Goal: Information Seeking & Learning: Learn about a topic

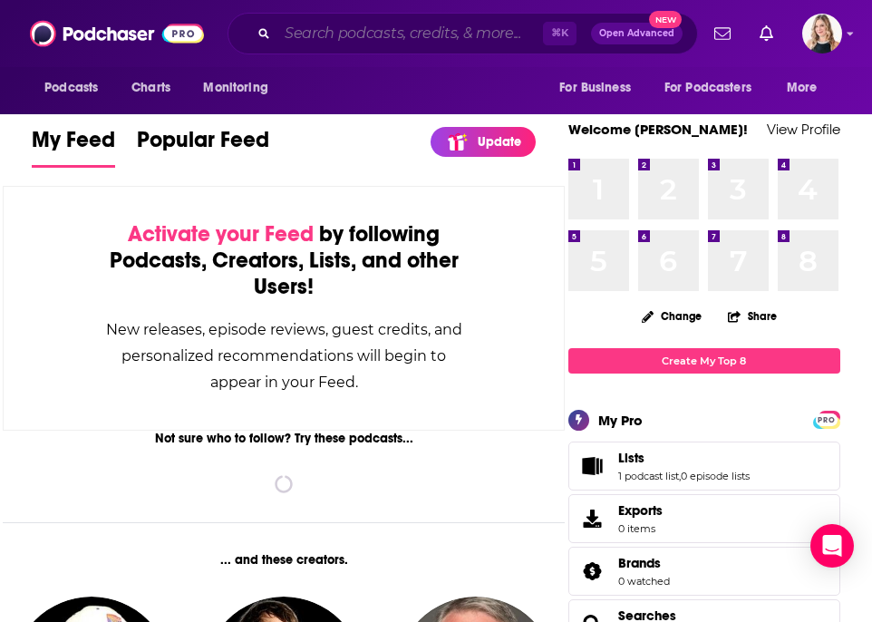
click at [367, 38] on input "Search podcasts, credits, & more..." at bounding box center [410, 33] width 266 height 29
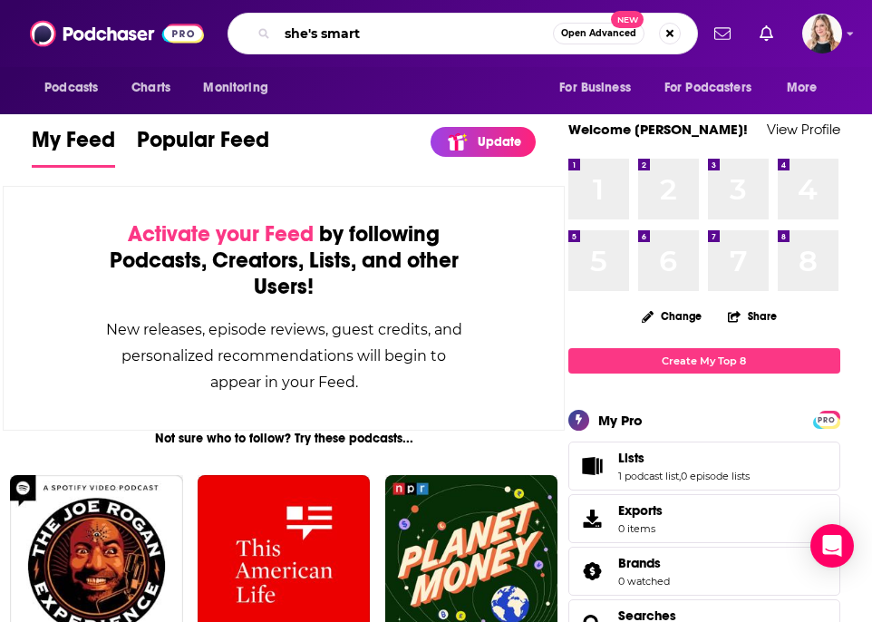
type input "she's smart"
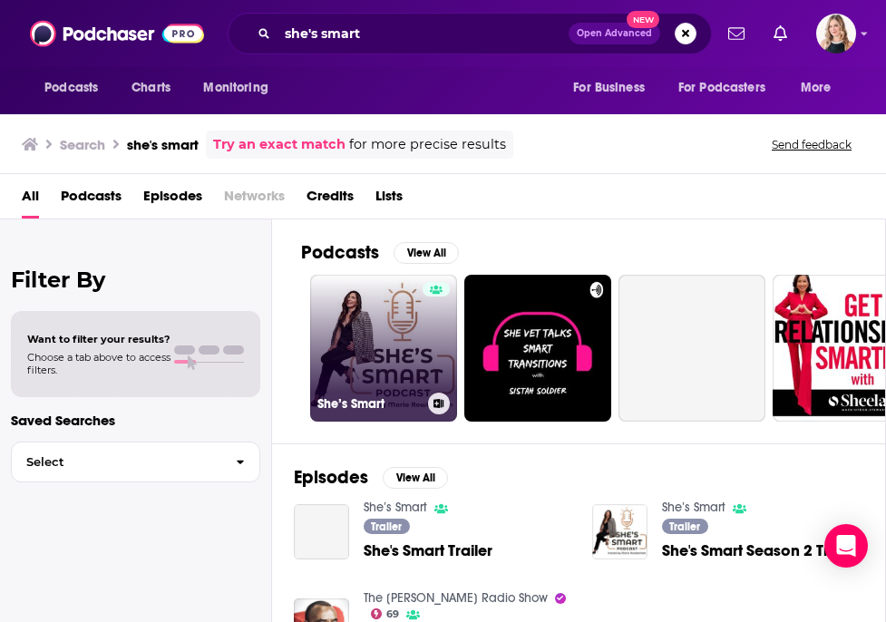
click at [388, 368] on link "She’s Smart" at bounding box center [383, 348] width 147 height 147
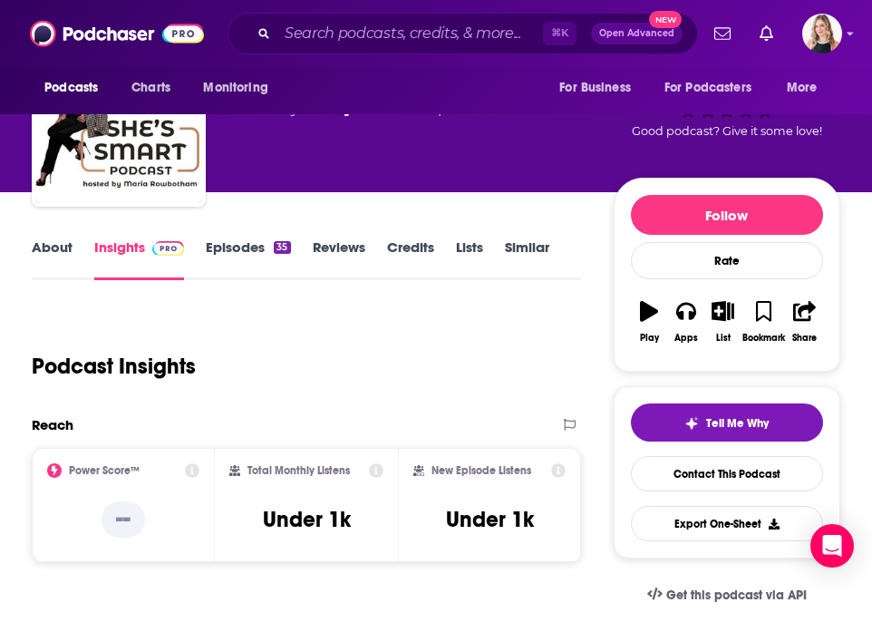
scroll to position [78, 0]
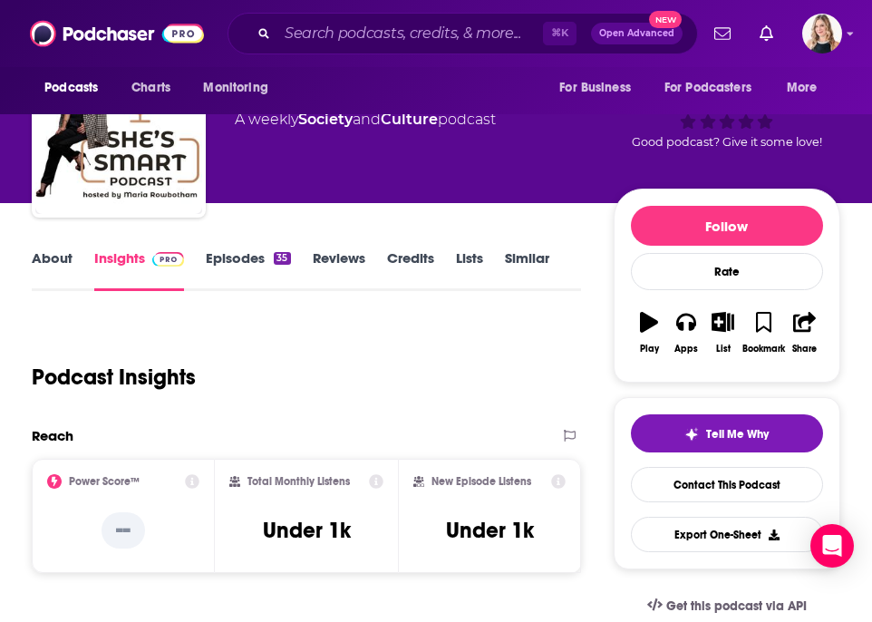
click at [233, 258] on link "Episodes 35" at bounding box center [248, 270] width 84 height 42
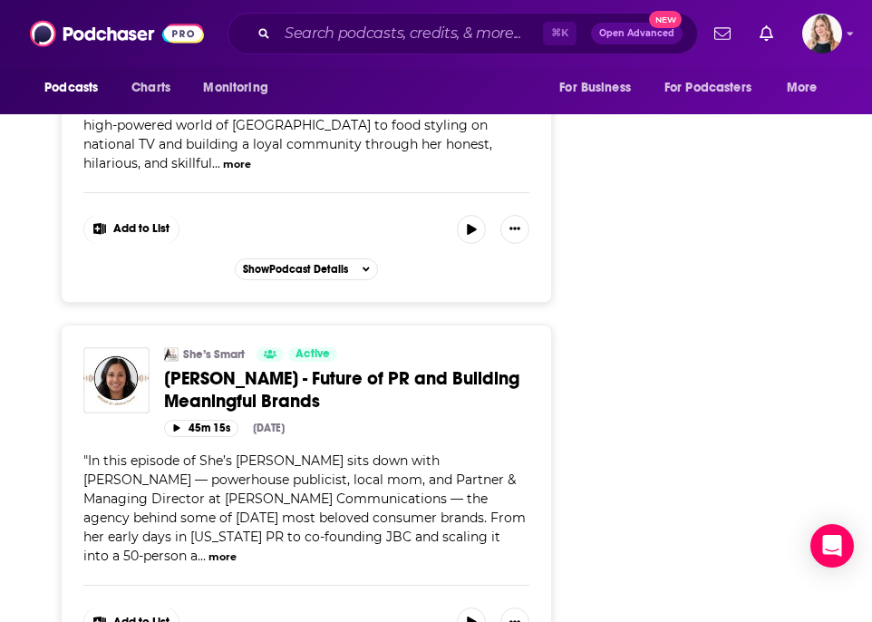
scroll to position [4445, 0]
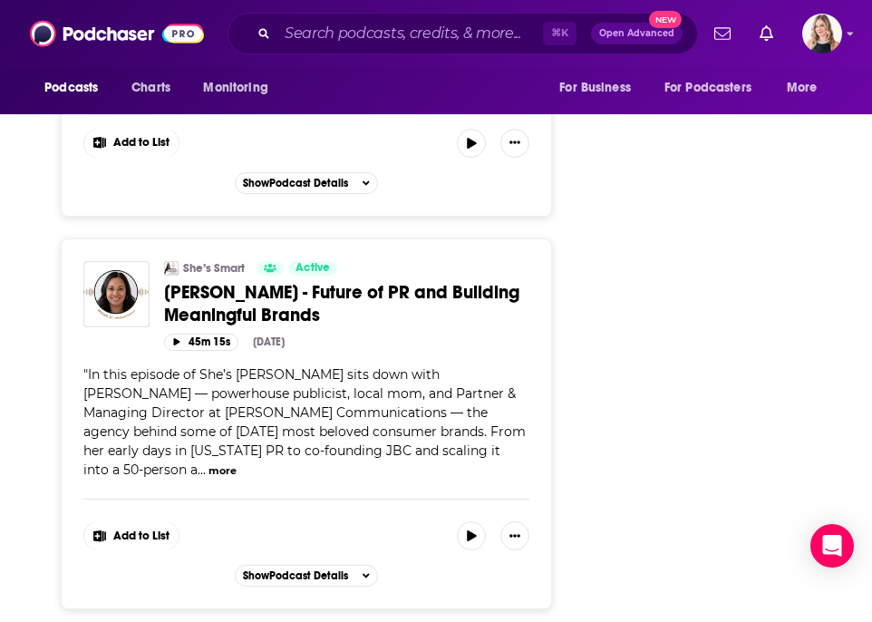
click at [237, 463] on button "more" at bounding box center [223, 470] width 28 height 15
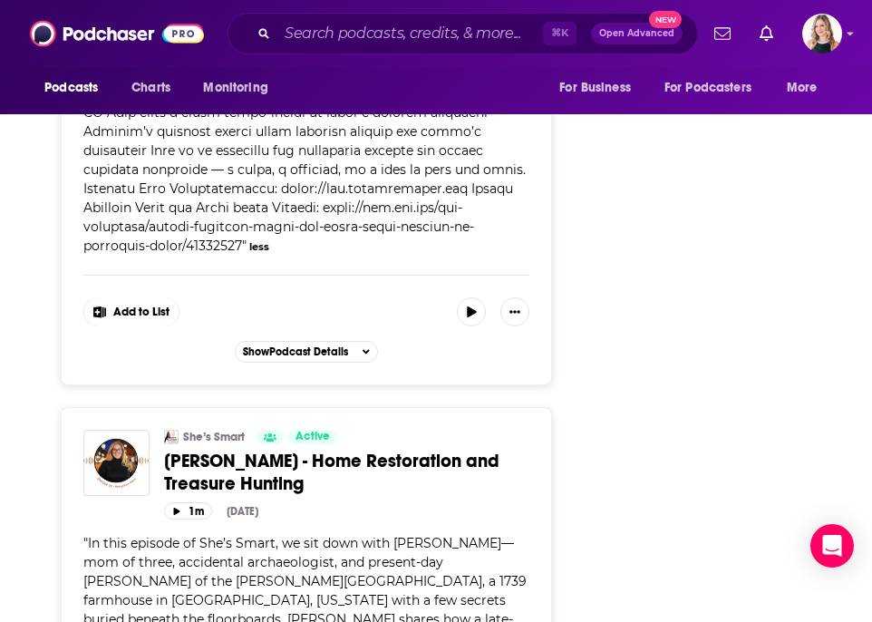
scroll to position [5026, 0]
